Goal: Find specific page/section: Find specific page/section

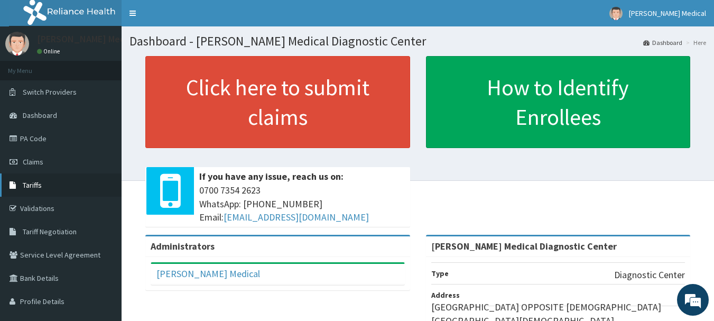
click at [47, 184] on link "Tariffs" at bounding box center [61, 184] width 122 height 23
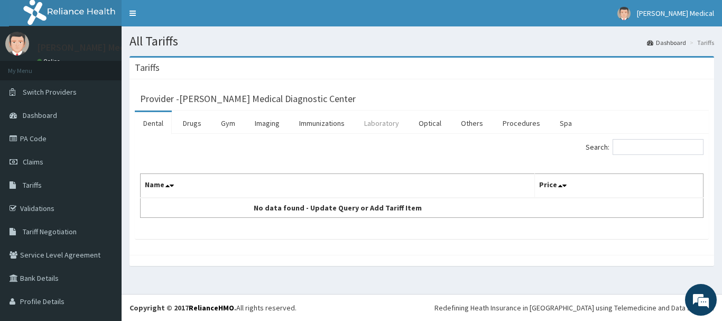
click at [369, 123] on link "Laboratory" at bounding box center [382, 123] width 52 height 22
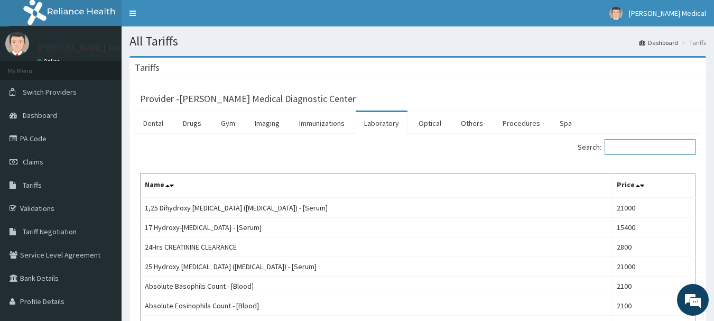
click at [659, 151] on input "Search:" at bounding box center [649, 147] width 91 height 16
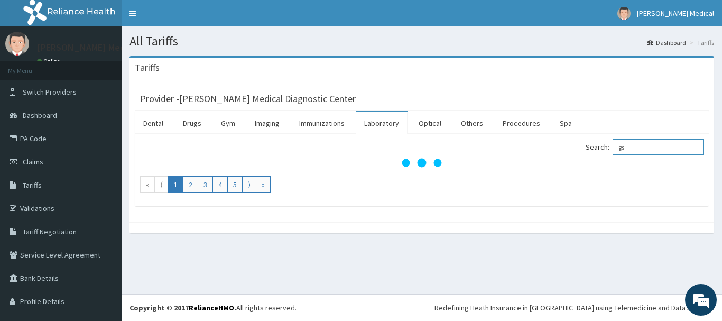
type input "g"
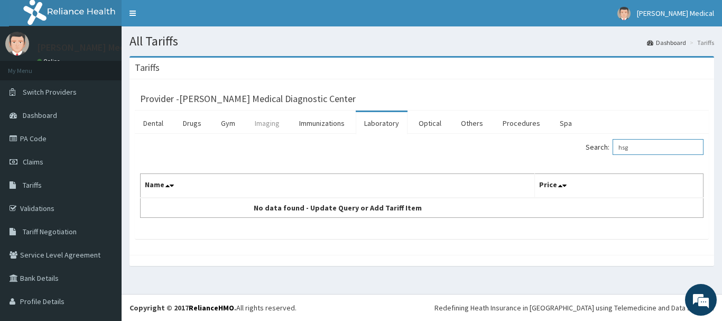
type input "hsg"
click at [271, 125] on link "Imaging" at bounding box center [267, 123] width 42 height 22
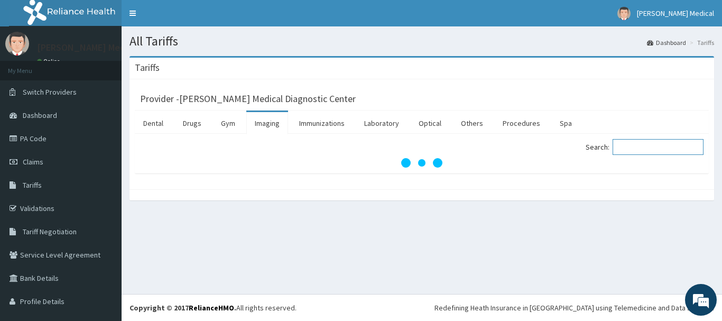
click at [635, 142] on input "Search:" at bounding box center [657, 147] width 91 height 16
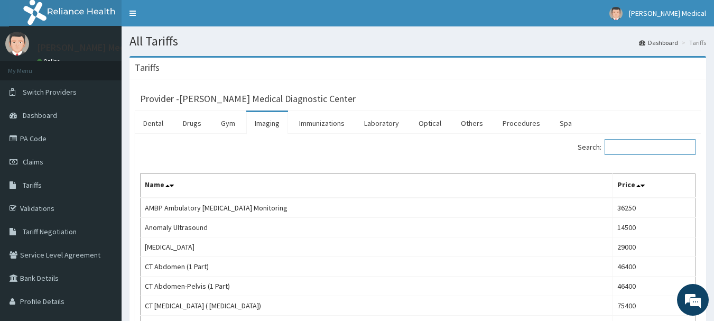
click at [635, 142] on input "Search:" at bounding box center [649, 147] width 91 height 16
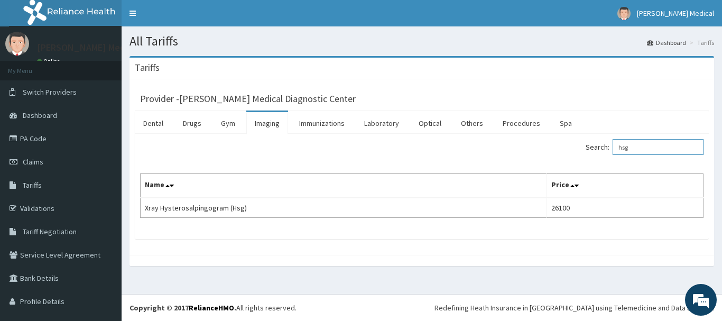
click at [651, 148] on input "hsg" at bounding box center [657, 147] width 91 height 16
type input "h"
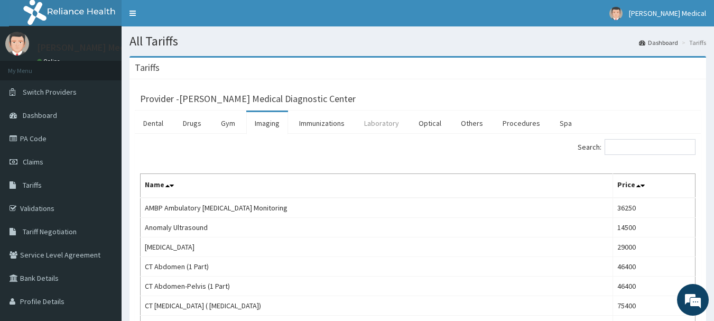
click at [386, 125] on link "Laboratory" at bounding box center [382, 123] width 52 height 22
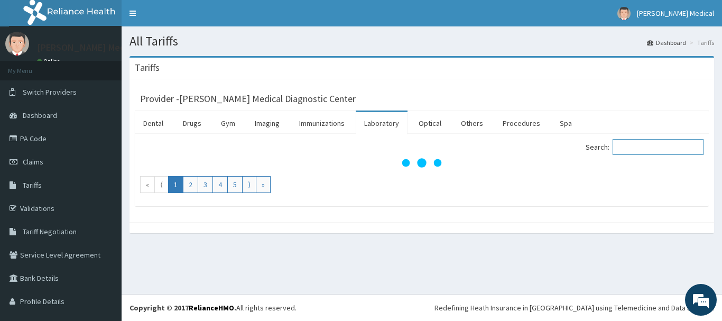
click at [643, 146] on input "Search:" at bounding box center [657, 147] width 91 height 16
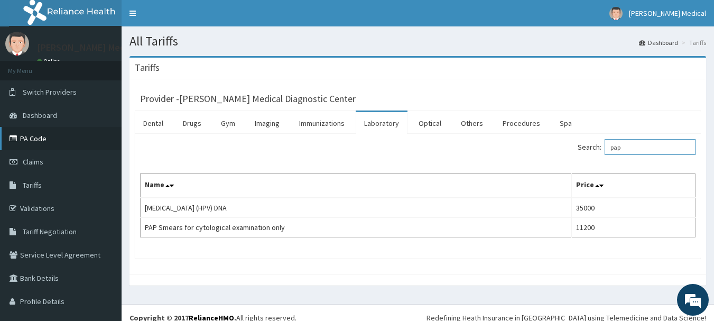
type input "pap"
click at [38, 140] on link "PA Code" at bounding box center [61, 138] width 122 height 23
